Goal: Navigation & Orientation: Find specific page/section

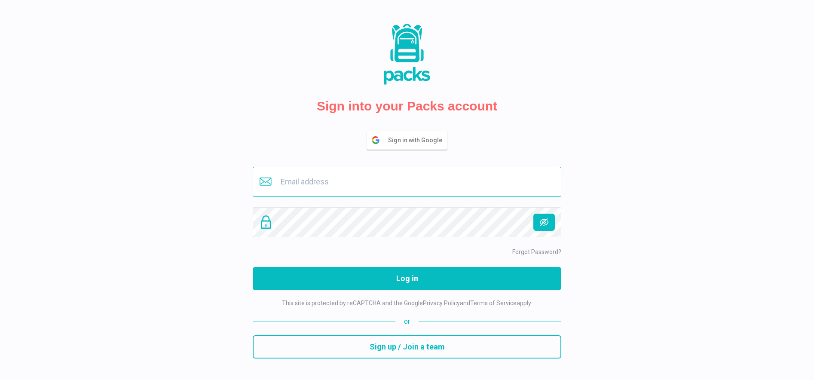
type input "[EMAIL_ADDRESS][DOMAIN_NAME]"
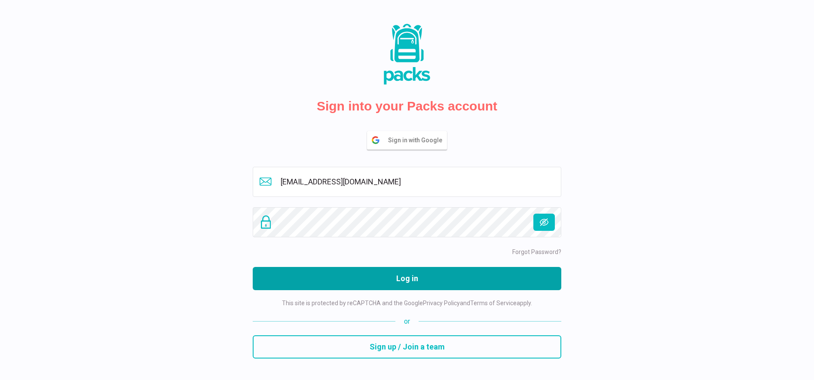
click at [414, 282] on button "Log in" at bounding box center [407, 278] width 309 height 23
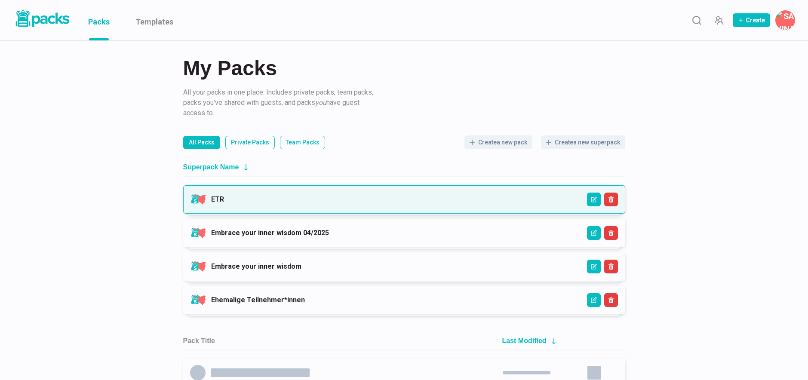
click at [224, 203] on link "ETR" at bounding box center [217, 199] width 13 height 8
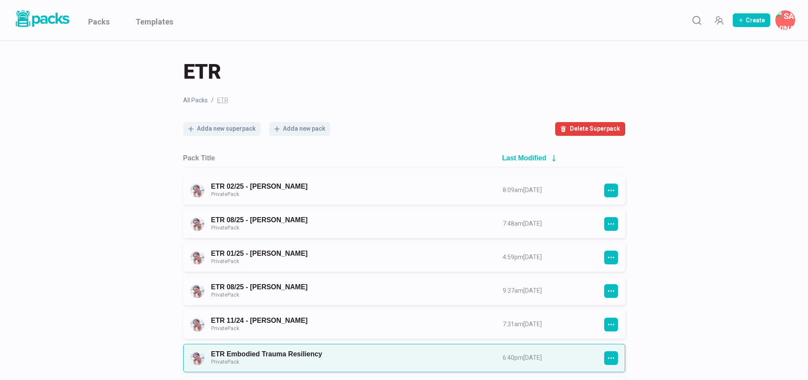
scroll to position [15, 0]
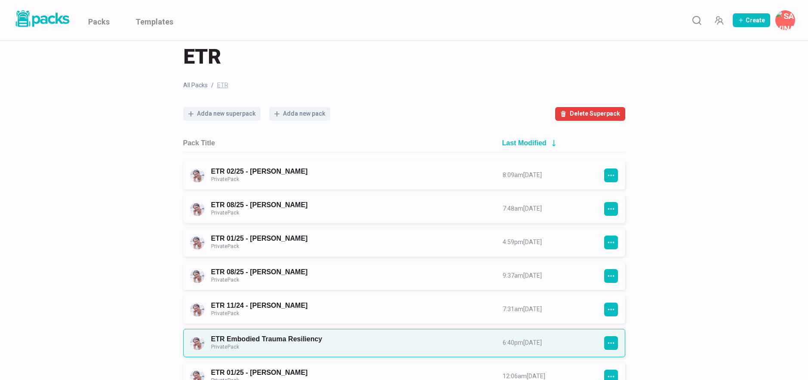
click at [349, 337] on link "ETR Embodied Trauma Resiliency Private Pack" at bounding box center [349, 343] width 276 height 16
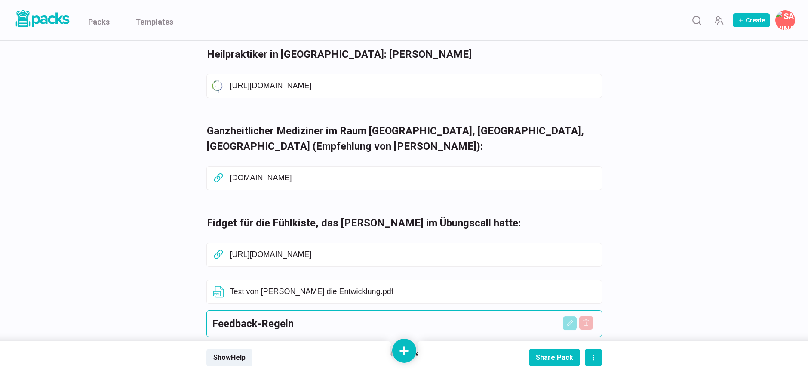
scroll to position [903, 0]
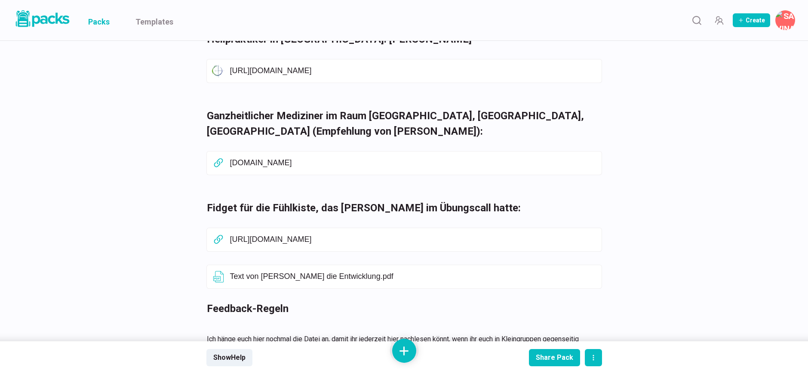
click at [98, 25] on link "Packs" at bounding box center [98, 20] width 21 height 40
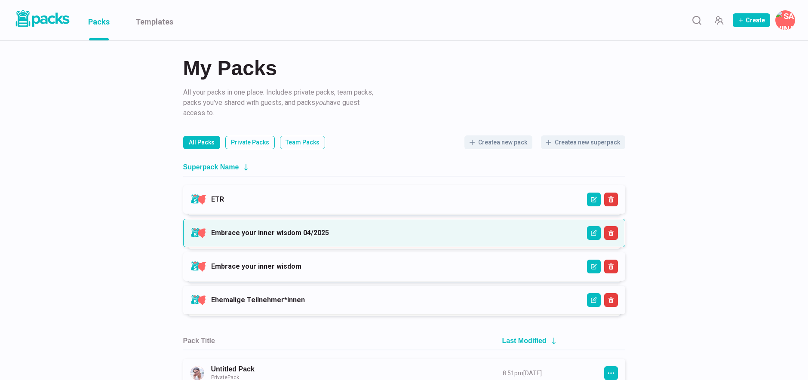
click at [299, 230] on link "Embrace your inner wisdom 04/2025" at bounding box center [270, 233] width 118 height 8
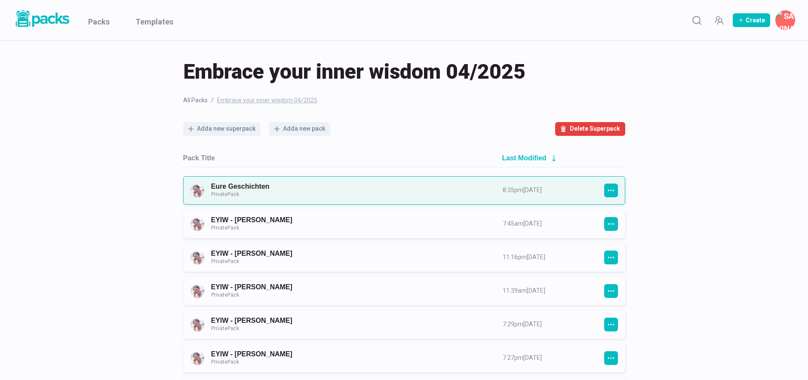
click at [293, 192] on link "Eure Geschichten Private Pack" at bounding box center [349, 190] width 276 height 16
